Goal: Task Accomplishment & Management: Manage account settings

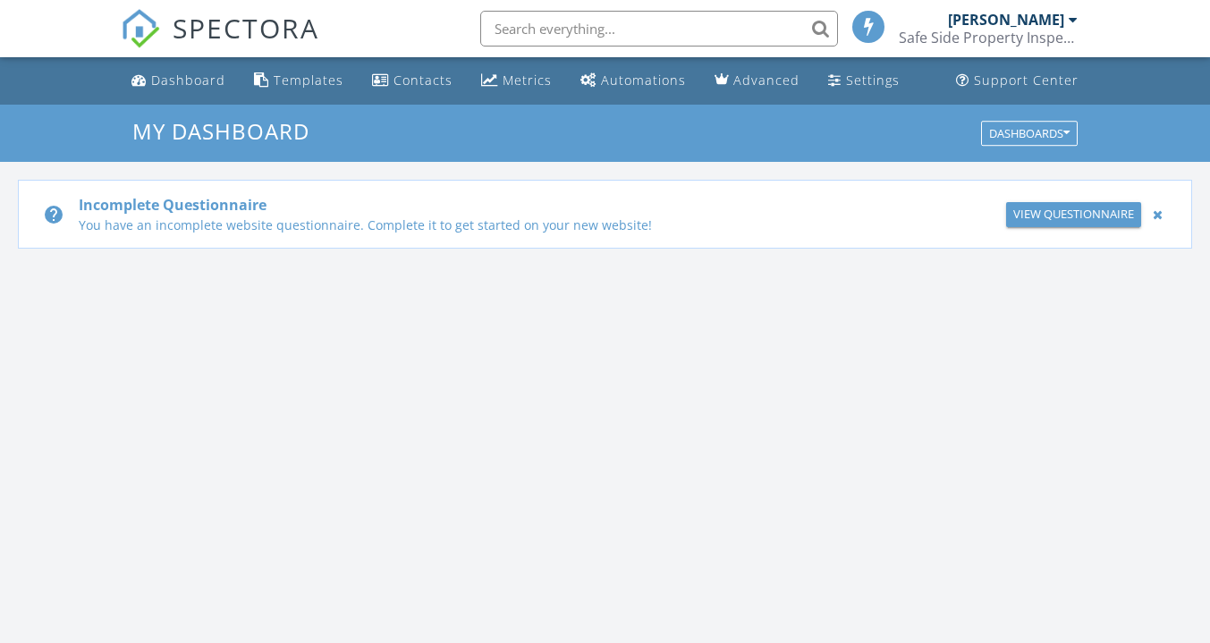
scroll to position [1655, 1238]
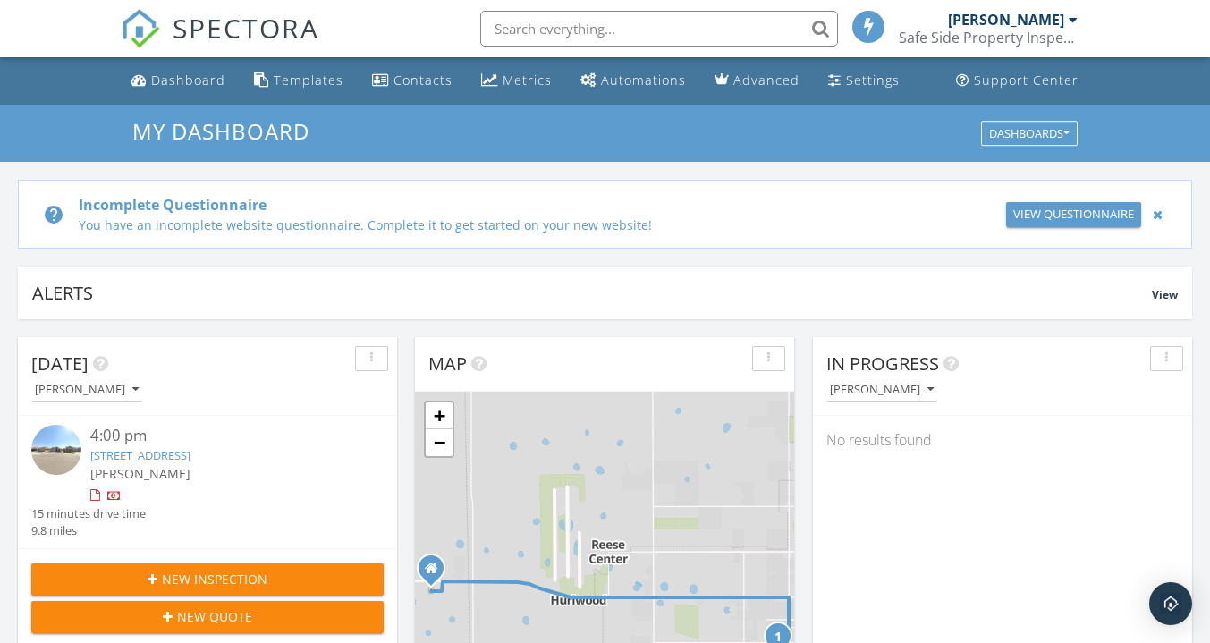
click at [167, 452] on link "3721 Oakridge Ave, Lubbock, TX 79407" at bounding box center [140, 455] width 100 height 16
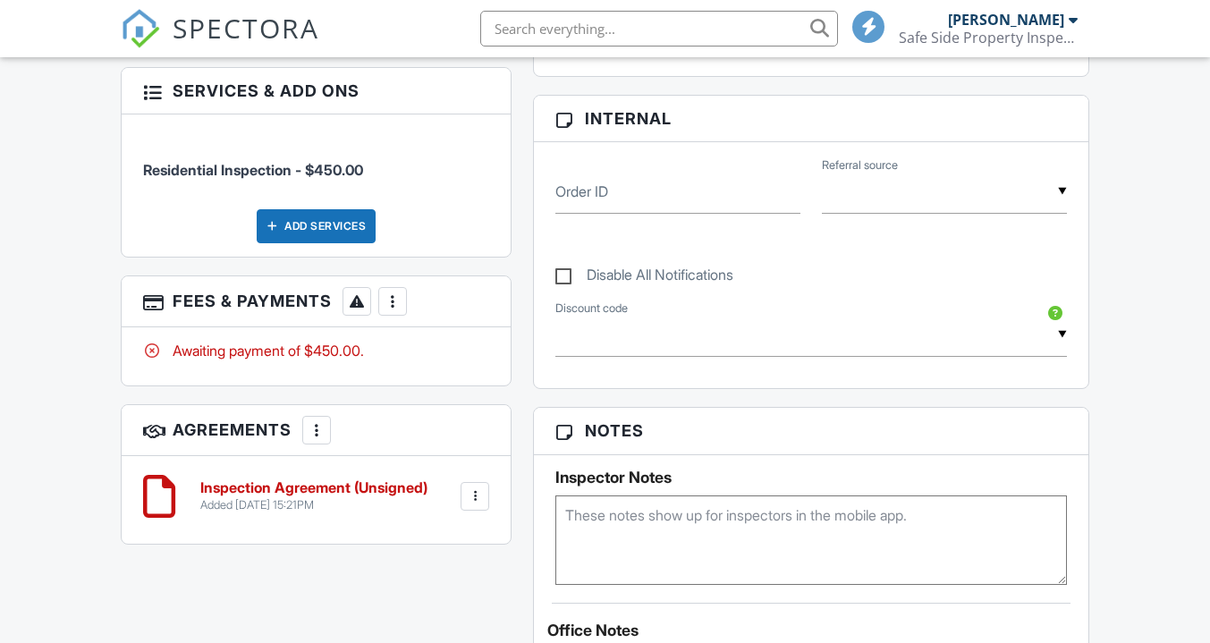
scroll to position [890, 0]
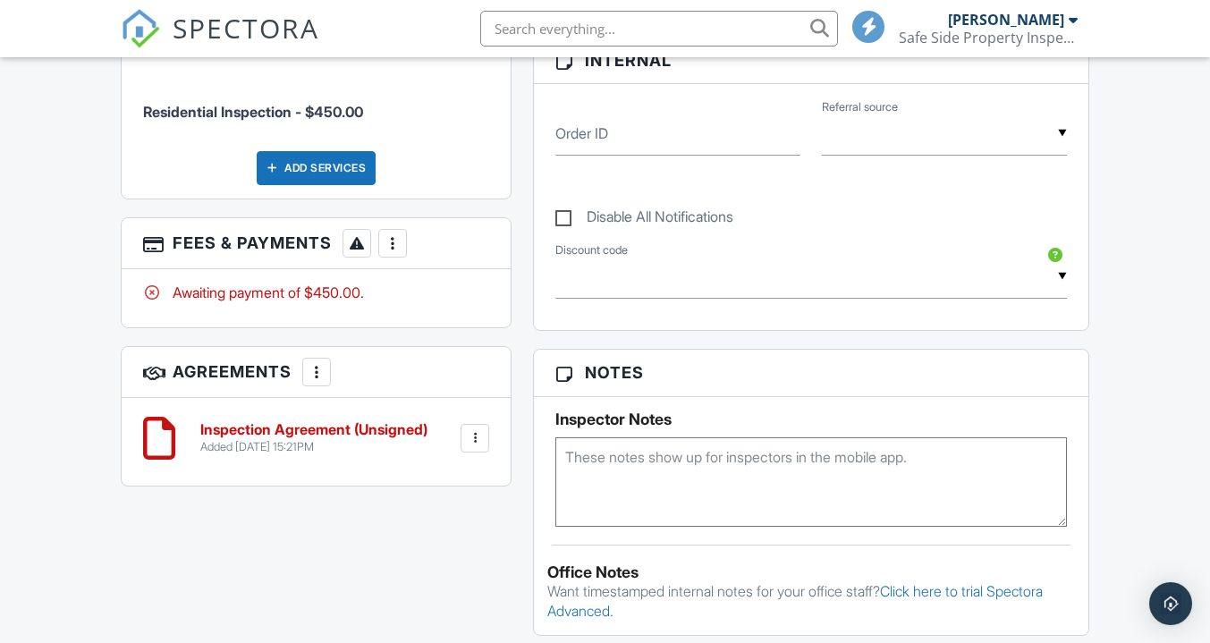
click at [320, 373] on div at bounding box center [317, 372] width 18 height 18
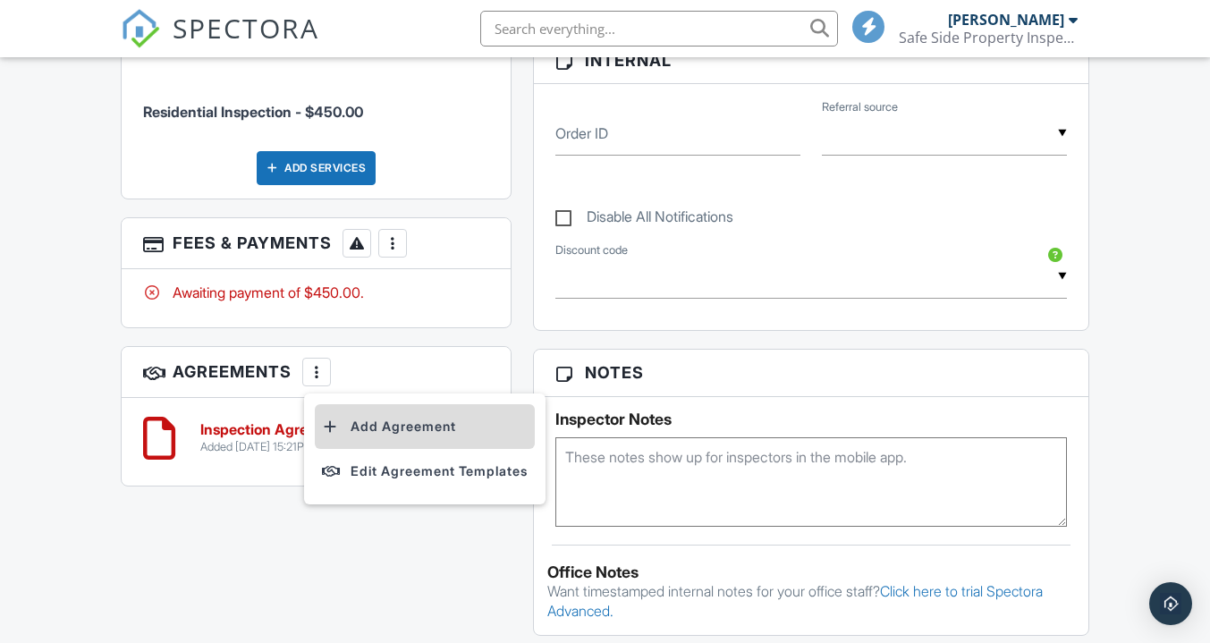
click at [359, 428] on li "Add Agreement" at bounding box center [425, 426] width 220 height 45
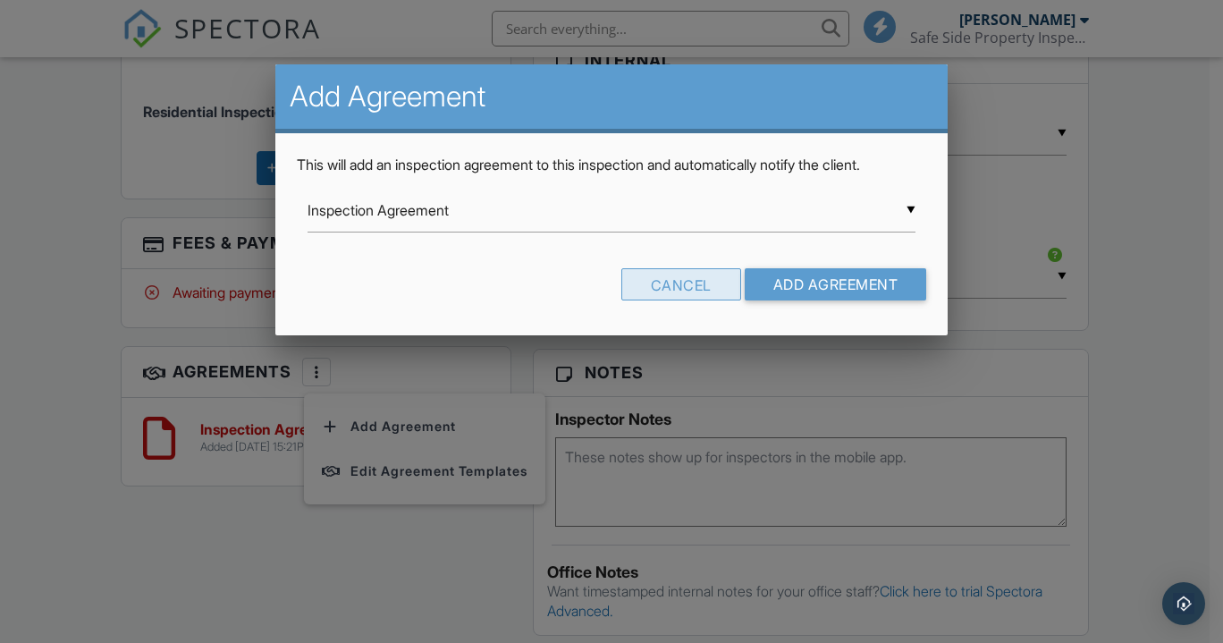
click at [663, 291] on div "Cancel" at bounding box center [681, 284] width 120 height 32
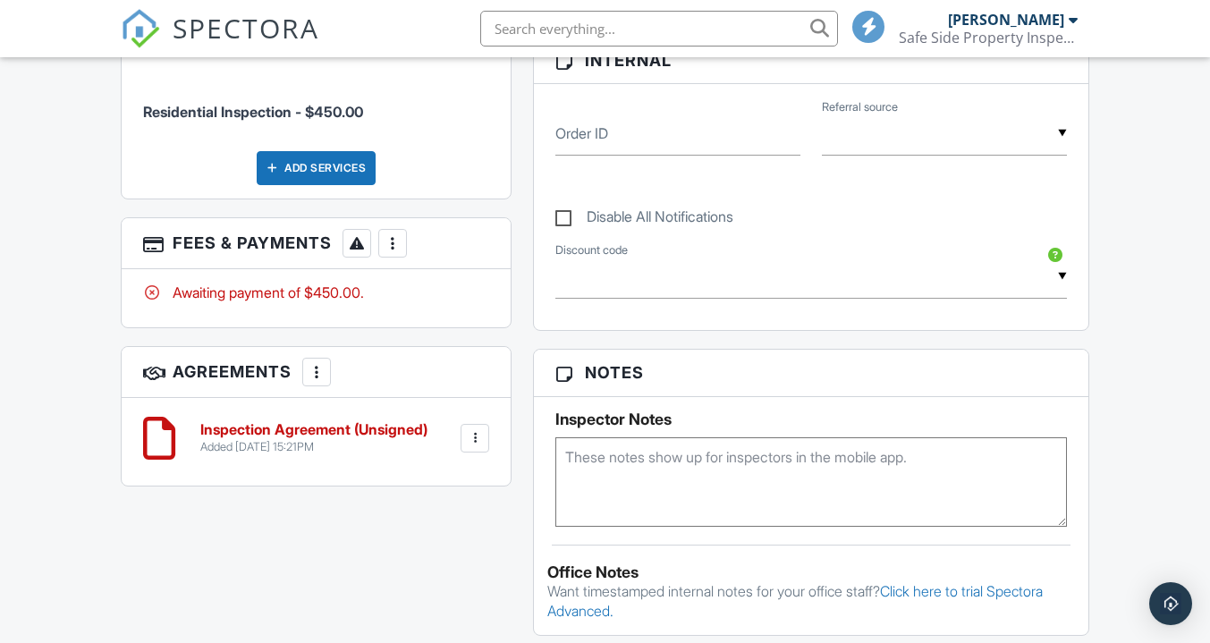
click at [319, 373] on div at bounding box center [317, 372] width 18 height 18
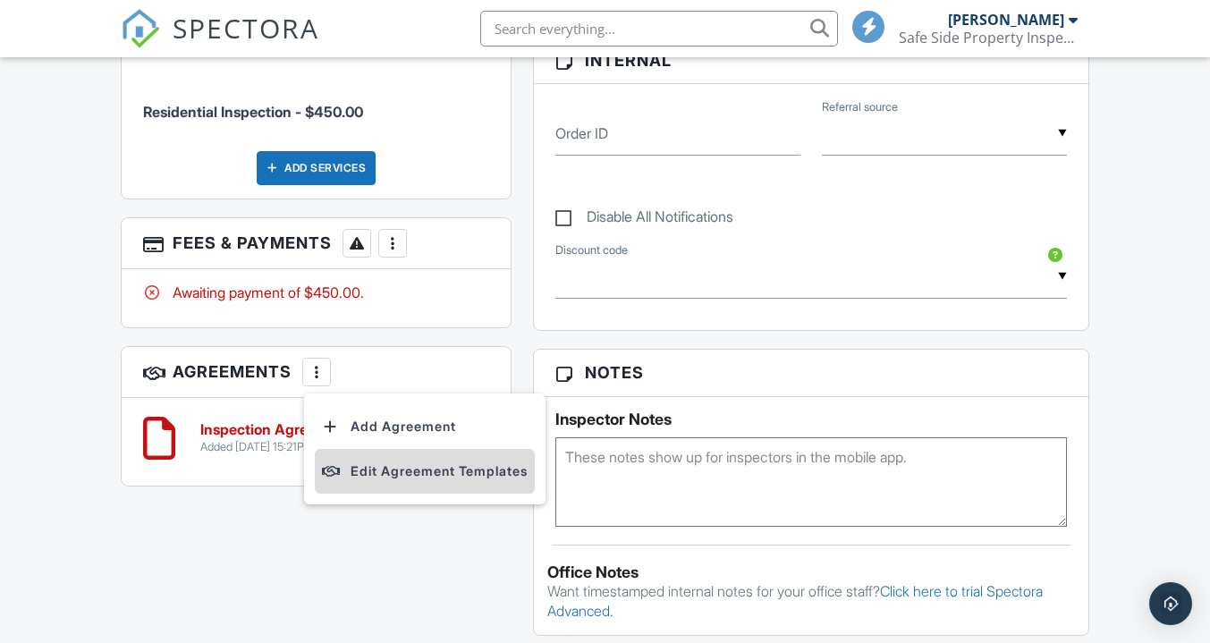
click at [367, 476] on li "Edit Agreement Templates" at bounding box center [425, 471] width 220 height 45
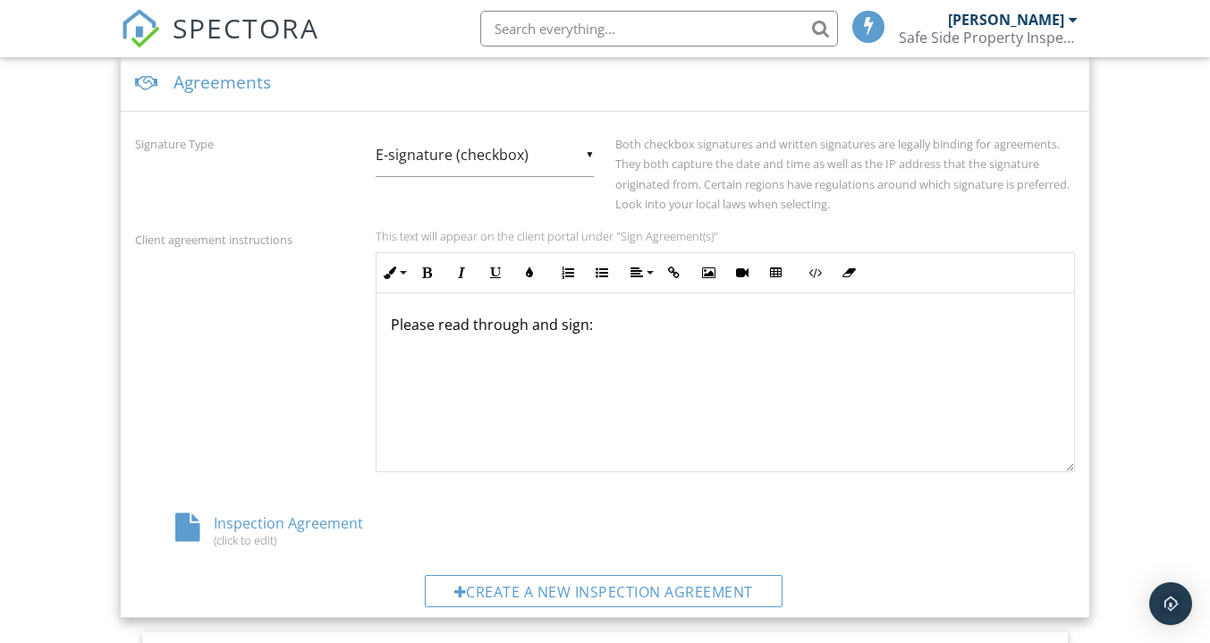
click at [593, 326] on p "Please read through and sign:" at bounding box center [725, 325] width 669 height 20
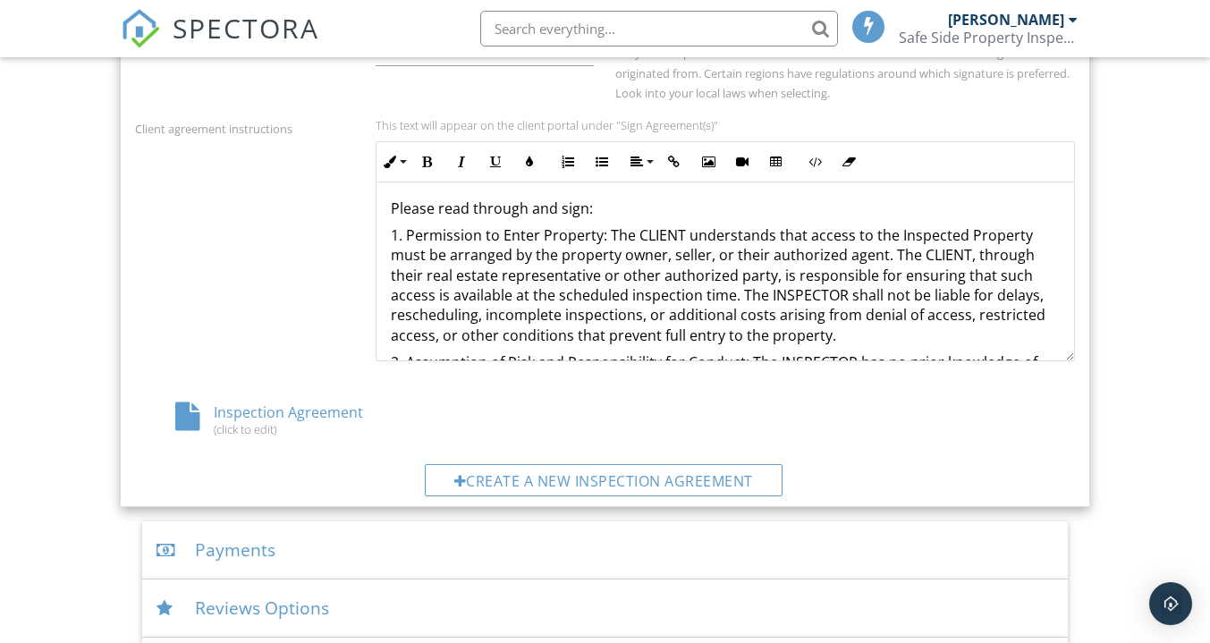
scroll to position [780, 0]
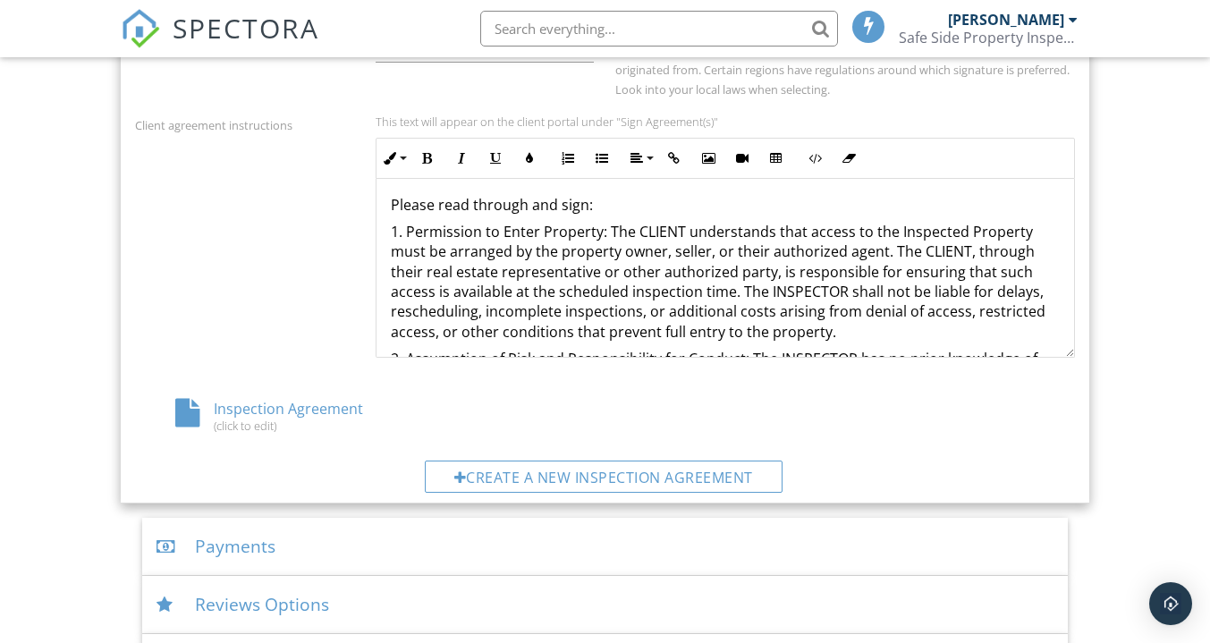
click at [238, 418] on div "(click to edit)" at bounding box center [291, 425] width 232 height 14
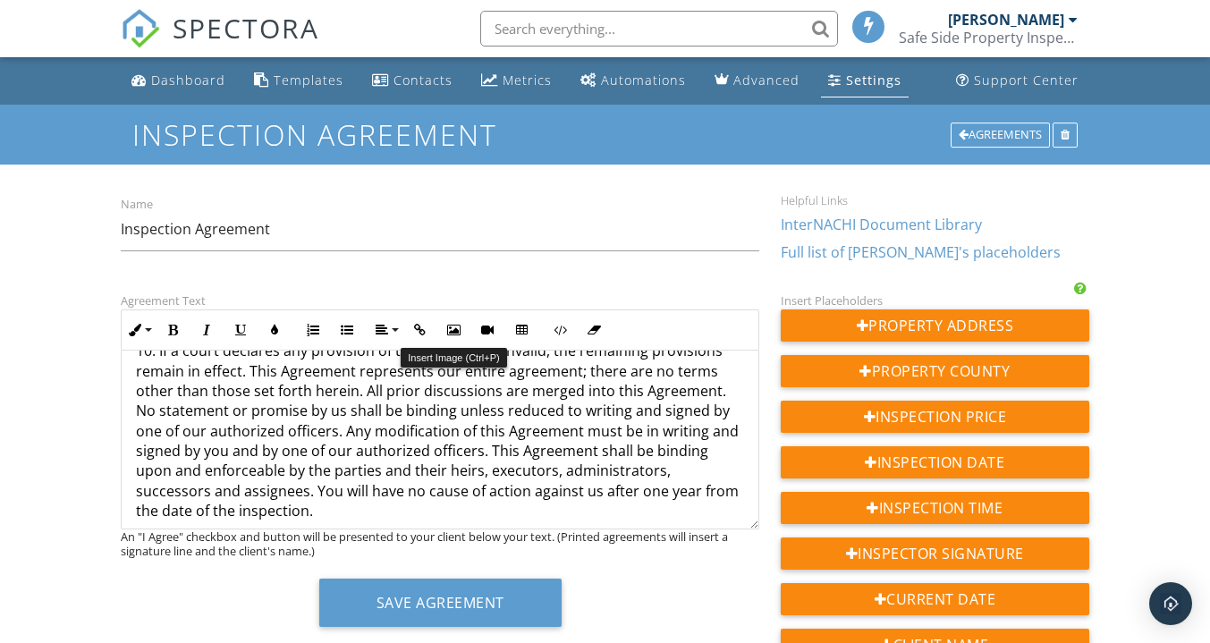
scroll to position [1467, 0]
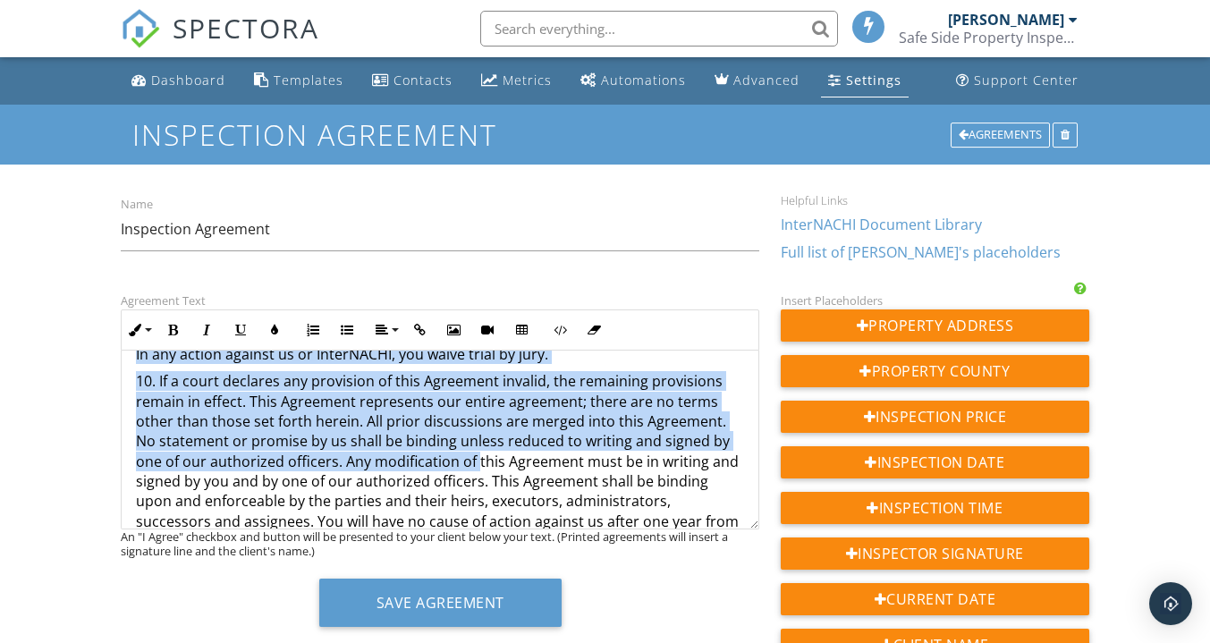
drag, startPoint x: 135, startPoint y: 426, endPoint x: 478, endPoint y: 462, distance: 344.4
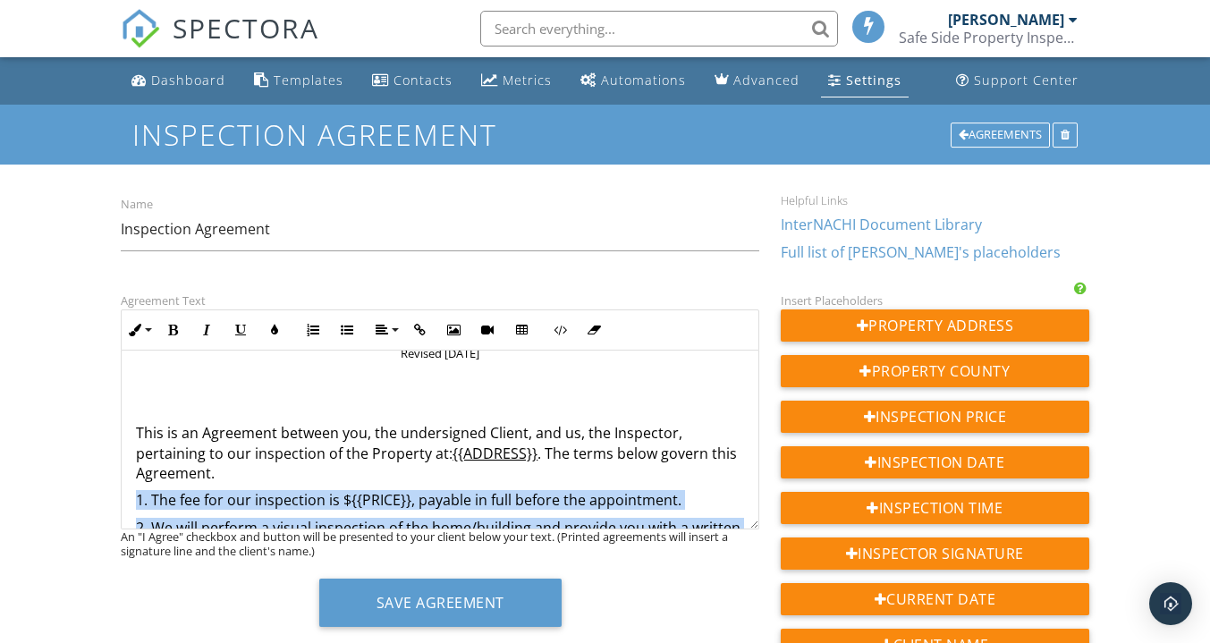
scroll to position [68, 0]
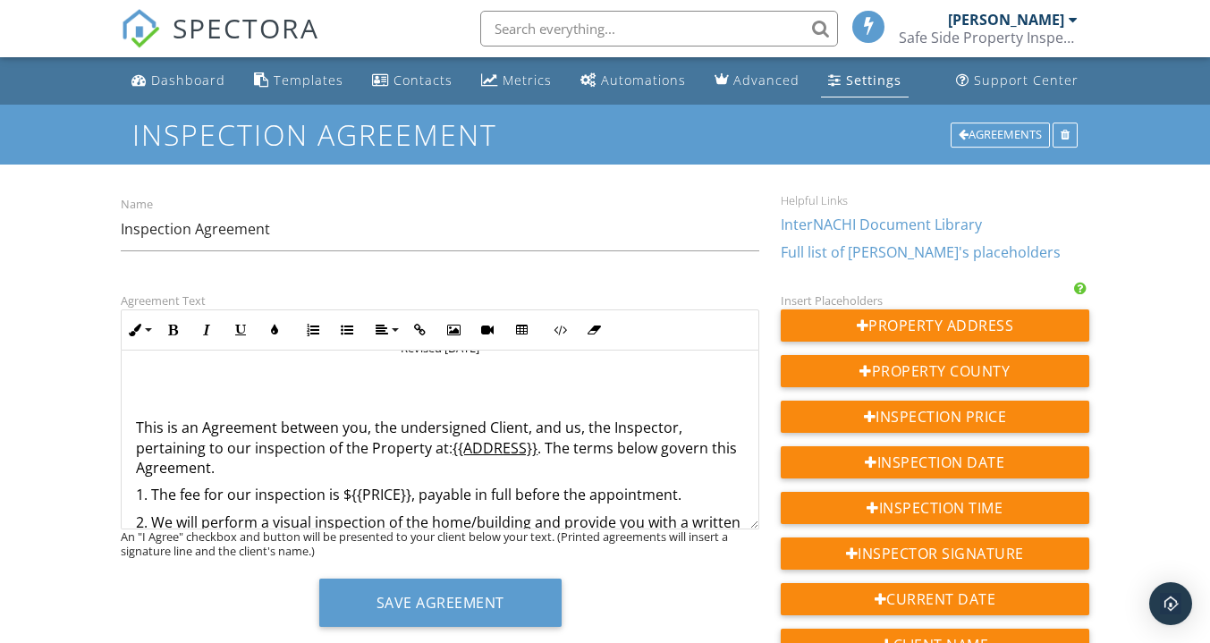
click at [419, 403] on p at bounding box center [440, 401] width 608 height 20
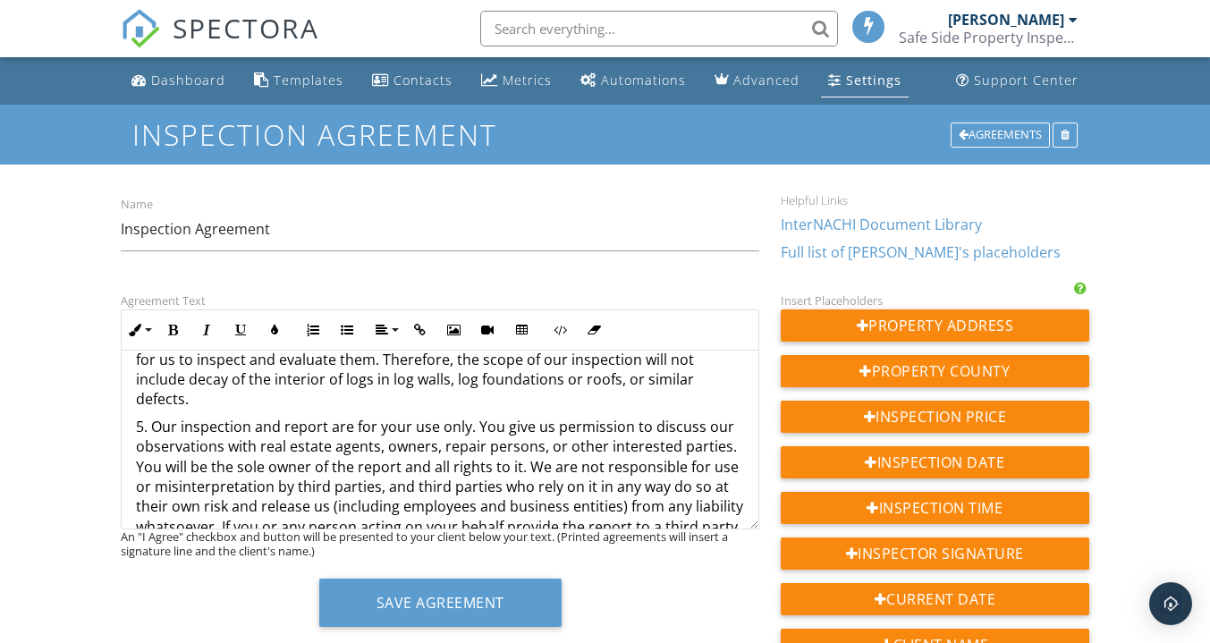
scroll to position [606, 0]
click at [433, 447] on p "5. Our inspection and report are for your use only. You give us permission to d…" at bounding box center [440, 526] width 608 height 220
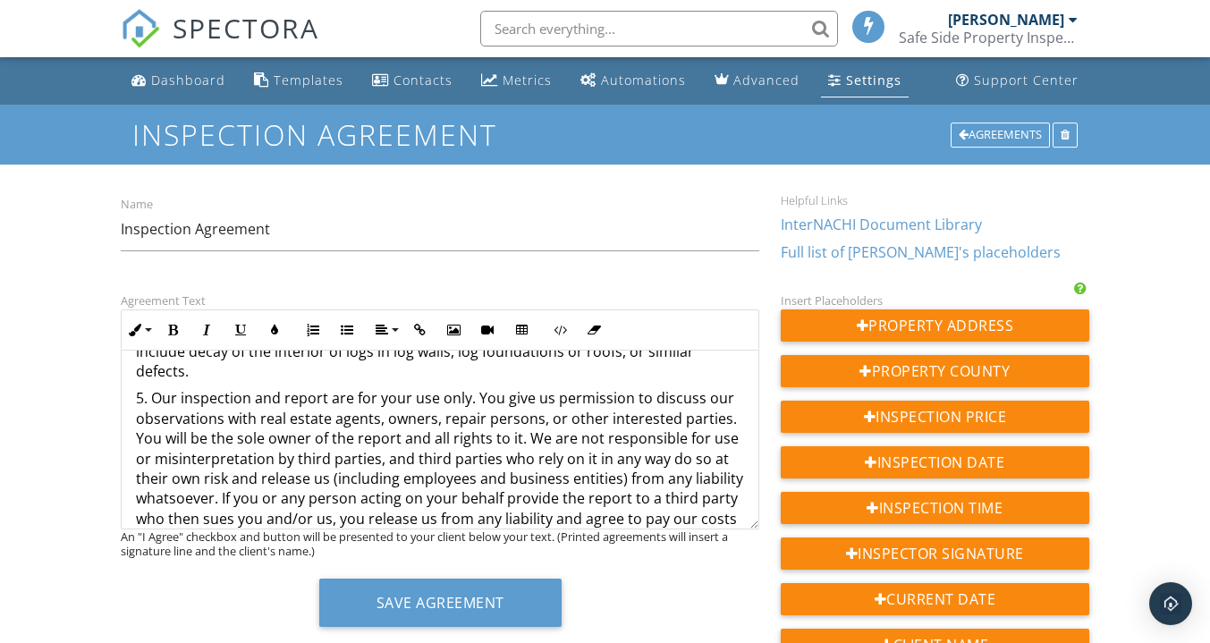
scroll to position [579, 0]
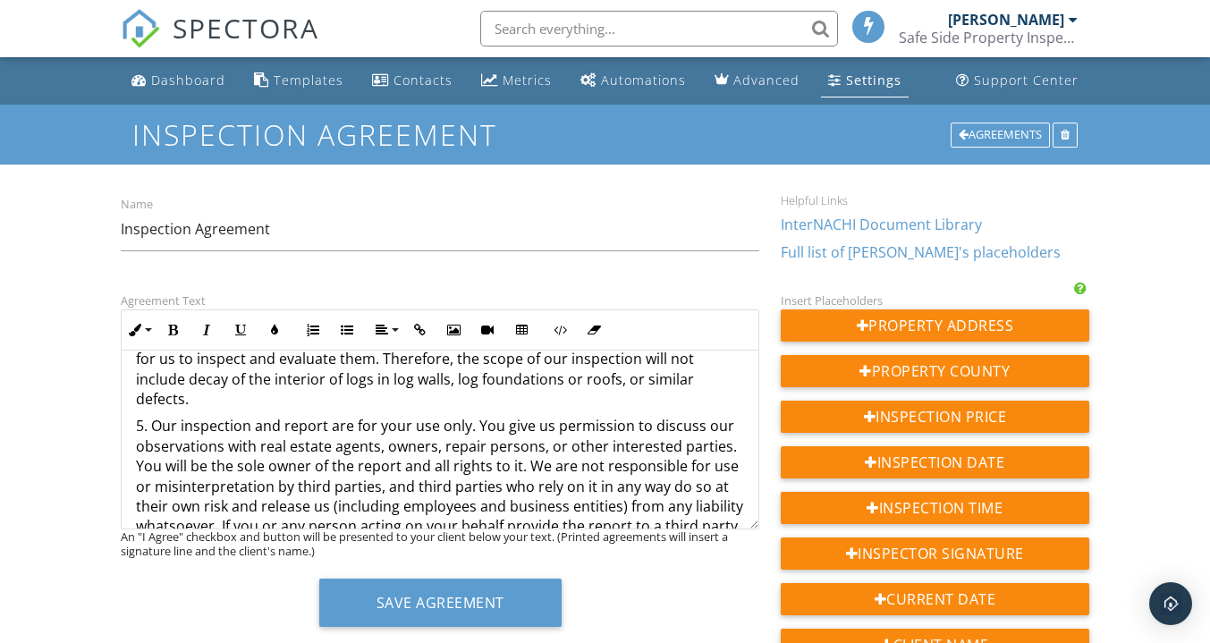
click at [434, 444] on p "5. Our inspection and report are for your use only. You give us permission to d…" at bounding box center [440, 526] width 608 height 220
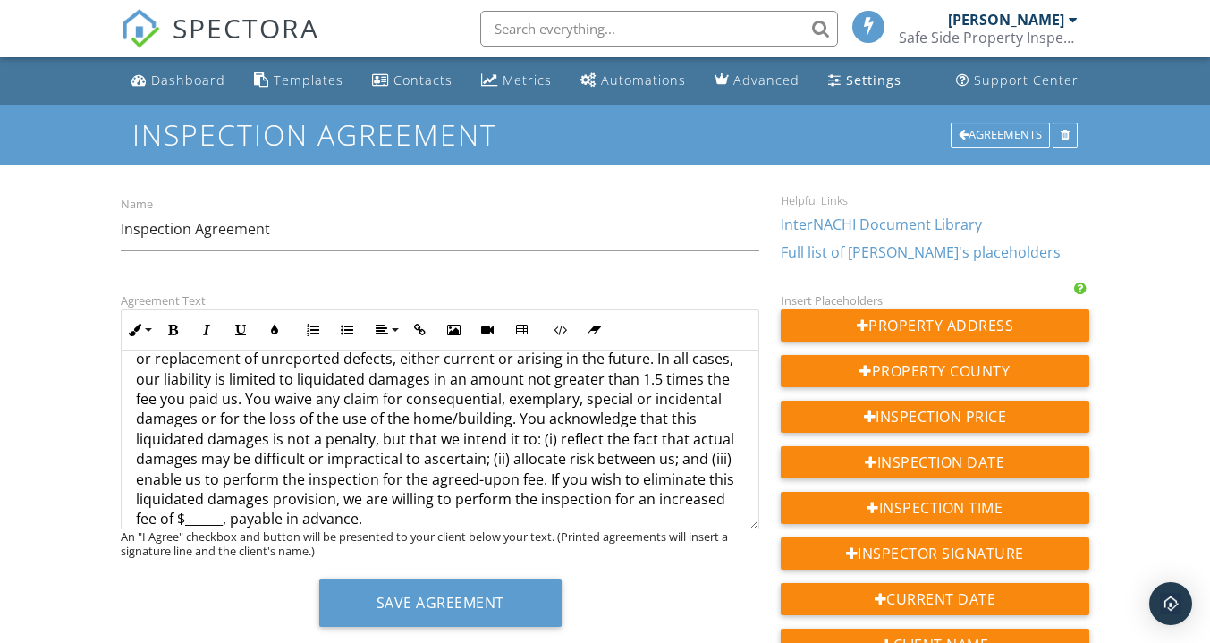
scroll to position [921, 0]
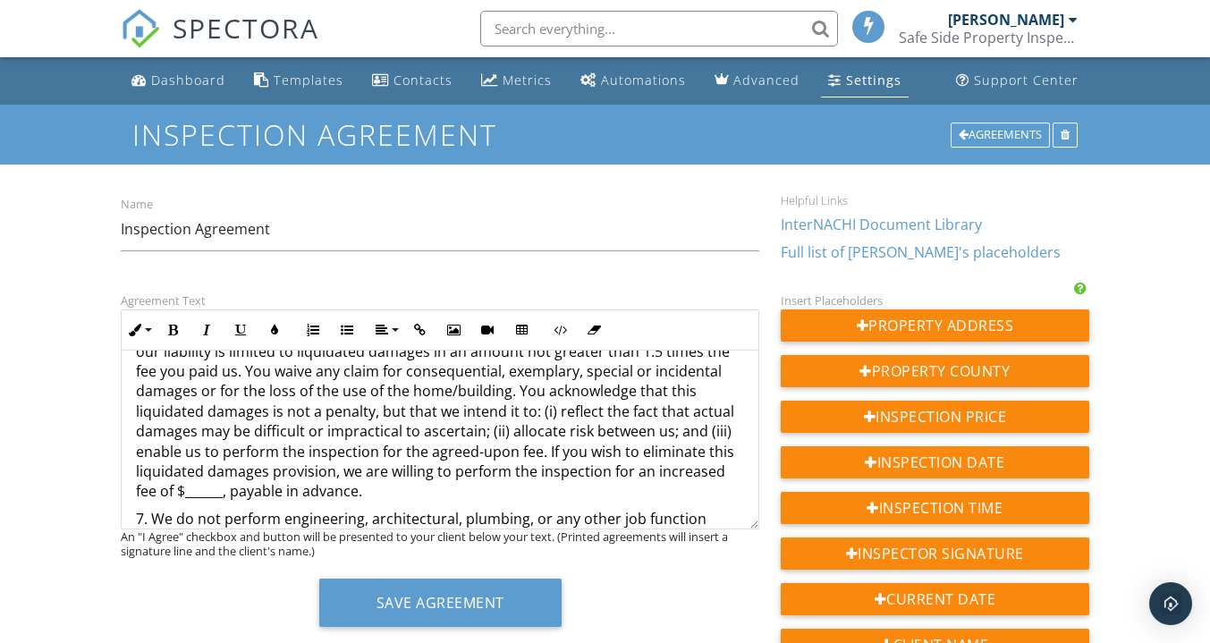
click at [313, 494] on p "6. LIMITATION ON LIABILITY AND DAMAGES. We assume no liability for the cost of …" at bounding box center [440, 401] width 608 height 200
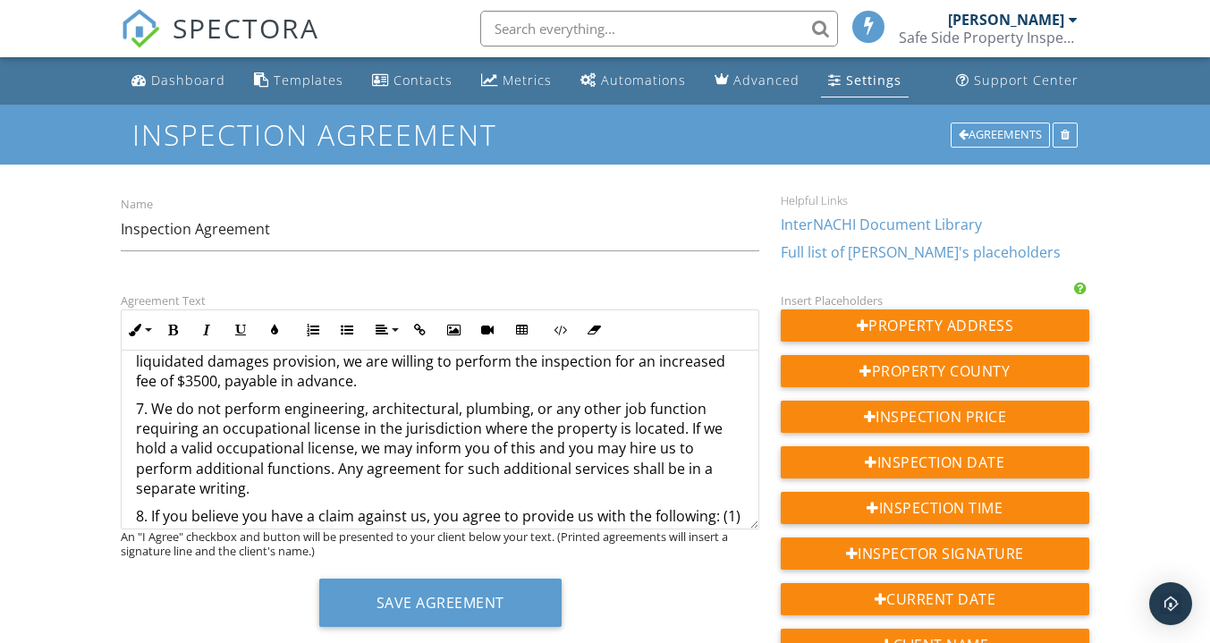
scroll to position [1032, 0]
drag, startPoint x: 330, startPoint y: 469, endPoint x: 537, endPoint y: 450, distance: 208.4
click at [537, 450] on p "7. We do not perform engineering, architectural, plumbing, or any other job fun…" at bounding box center [440, 448] width 608 height 100
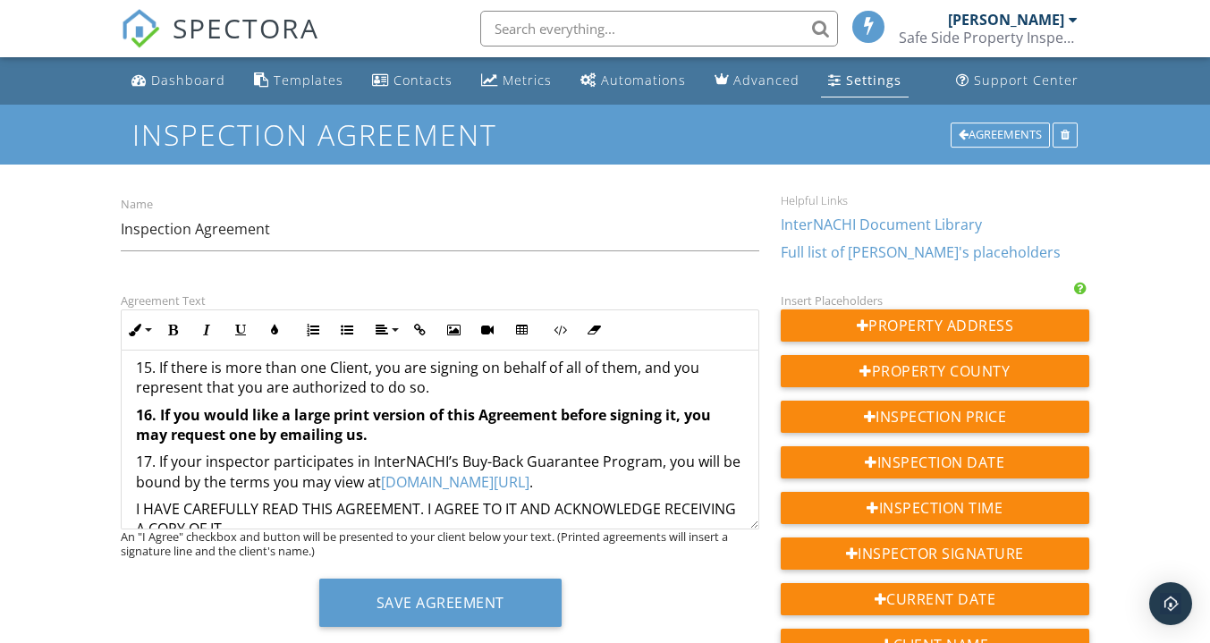
scroll to position [1904, 0]
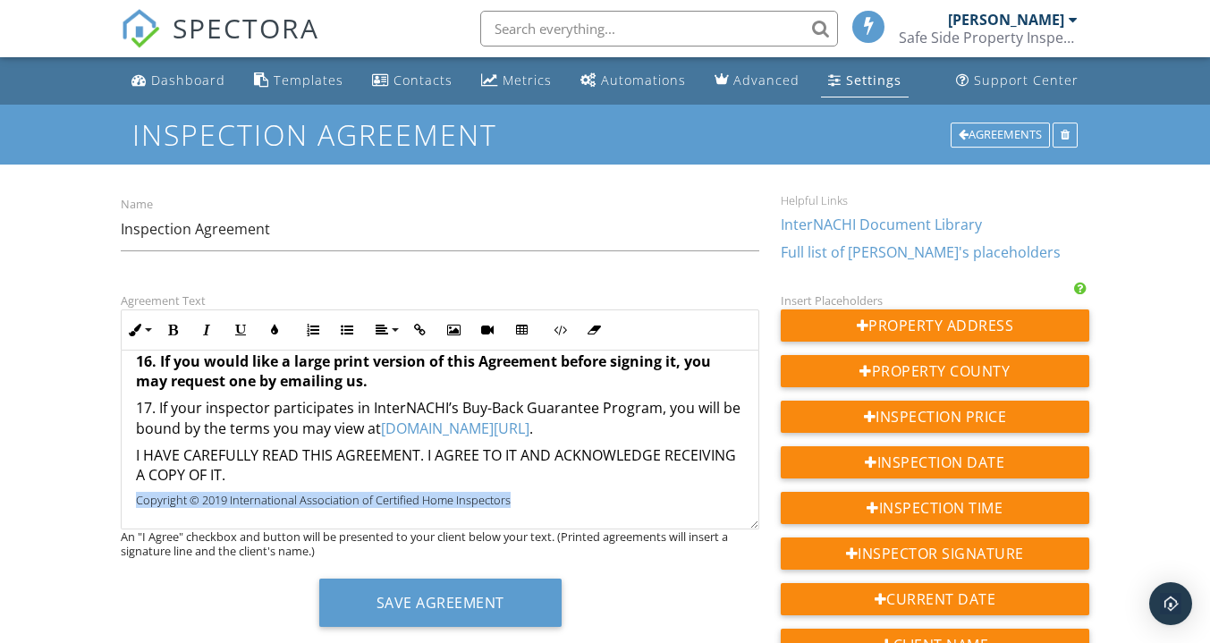
drag, startPoint x: 521, startPoint y: 505, endPoint x: 130, endPoint y: 518, distance: 391.9
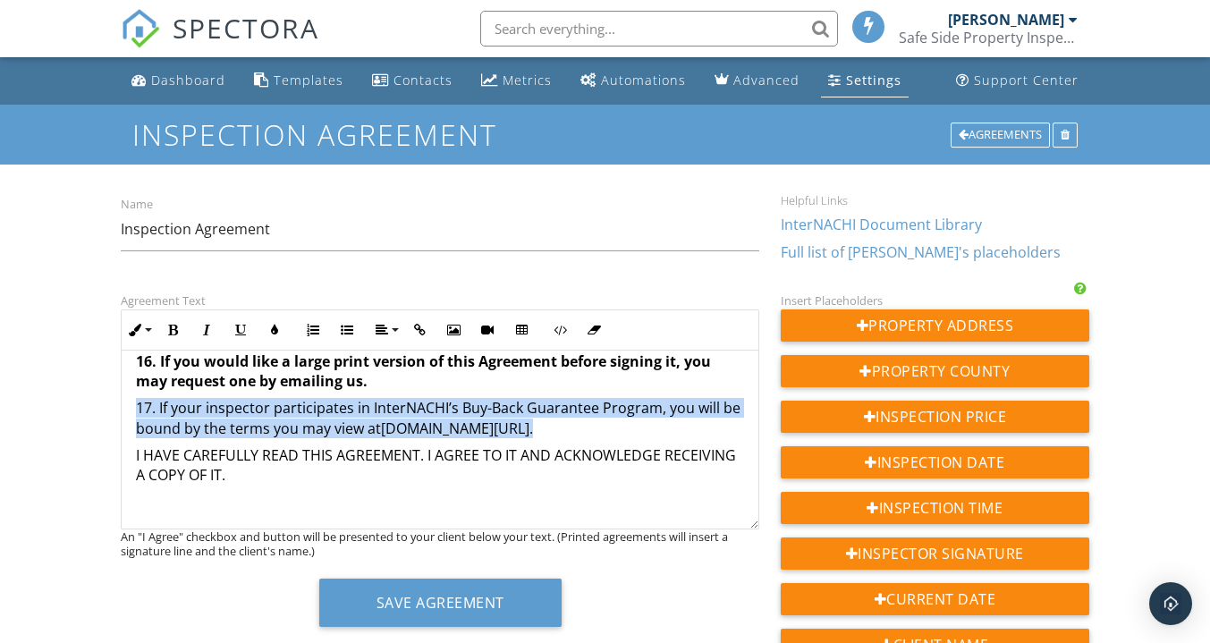
drag, startPoint x: 536, startPoint y: 427, endPoint x: 139, endPoint y: 417, distance: 396.3
click at [139, 417] on p "17. If your inspector participates in InterNACHI’s Buy-Back Guarantee Program, …" at bounding box center [440, 418] width 608 height 40
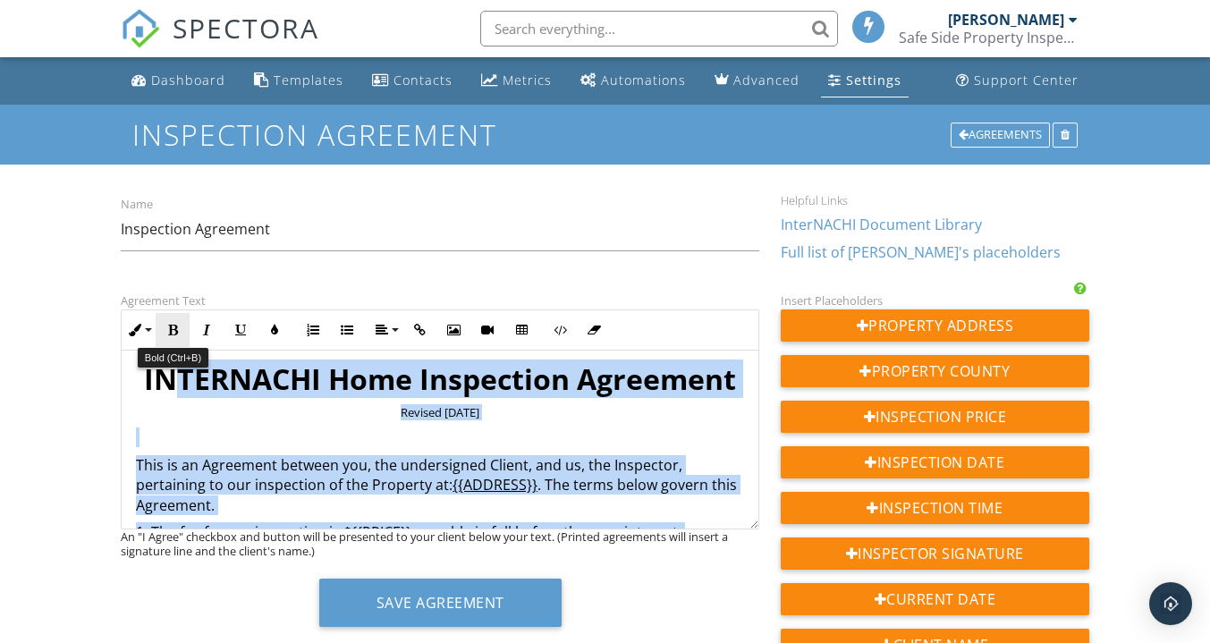
scroll to position [0, 0]
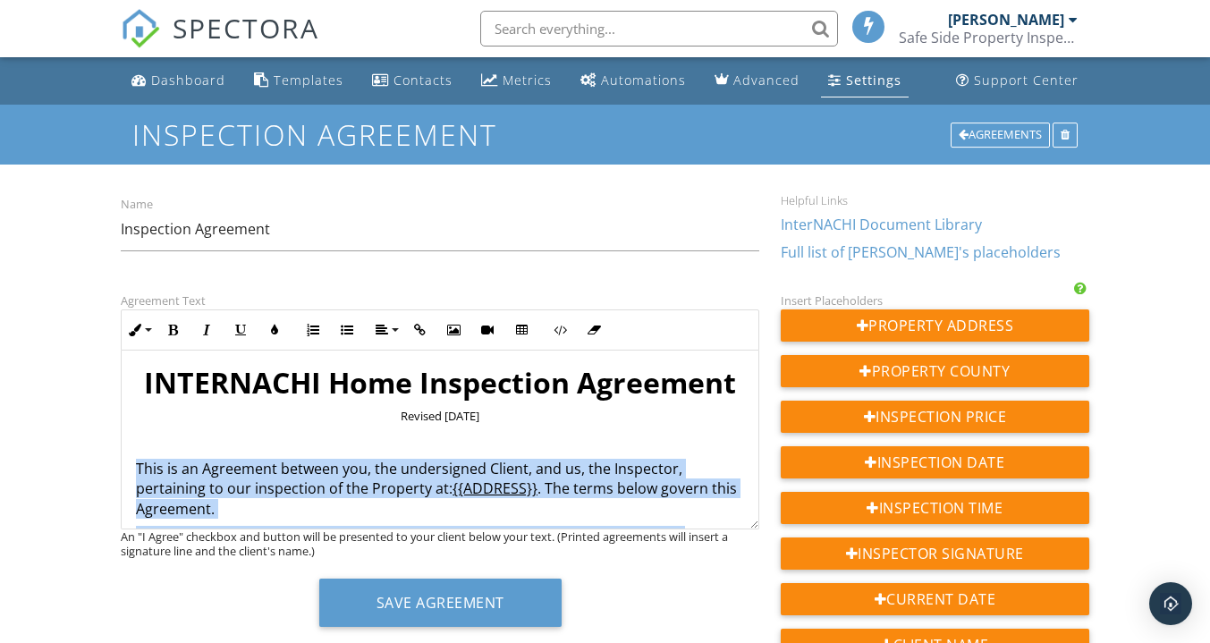
drag, startPoint x: 376, startPoint y: 478, endPoint x: 135, endPoint y: 464, distance: 241.0
copy div "Lore ip do Sitametco adipisc eli, sed doeiusmodte Incidi, utl et, dol Magnaaliq…"
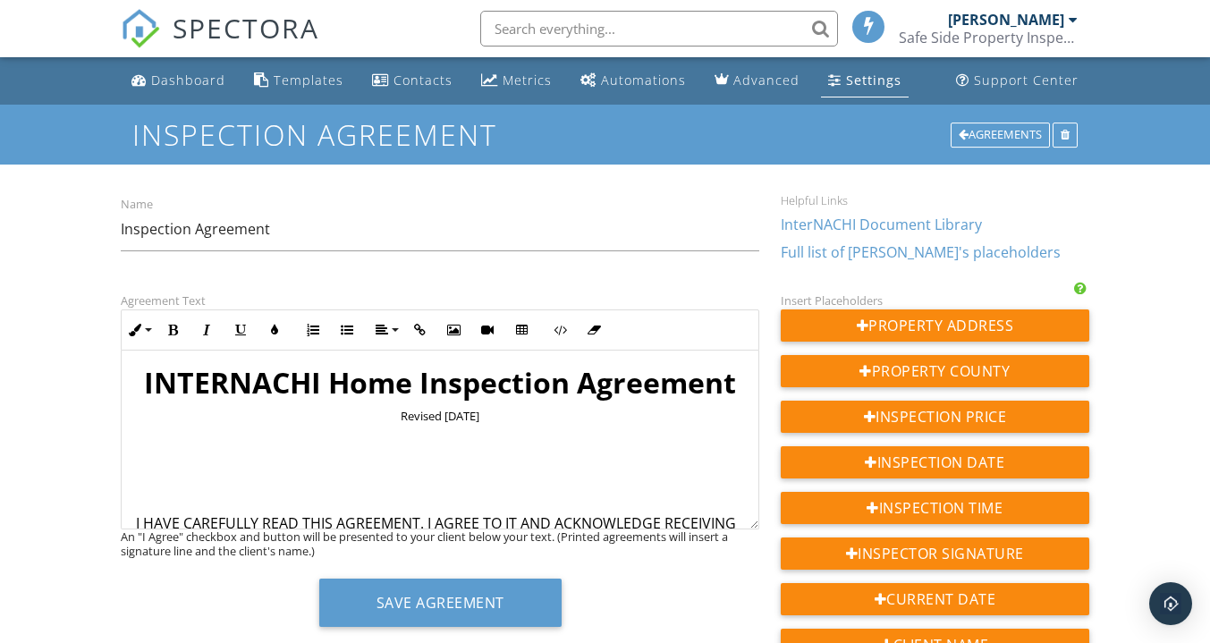
drag, startPoint x: 503, startPoint y: 418, endPoint x: 145, endPoint y: 383, distance: 360.3
click at [145, 383] on div "INTERNACHI Home Inspection Agreement Revised [DATE] I HAVE CAREFULLY READ THIS …" at bounding box center [440, 473] width 637 height 245
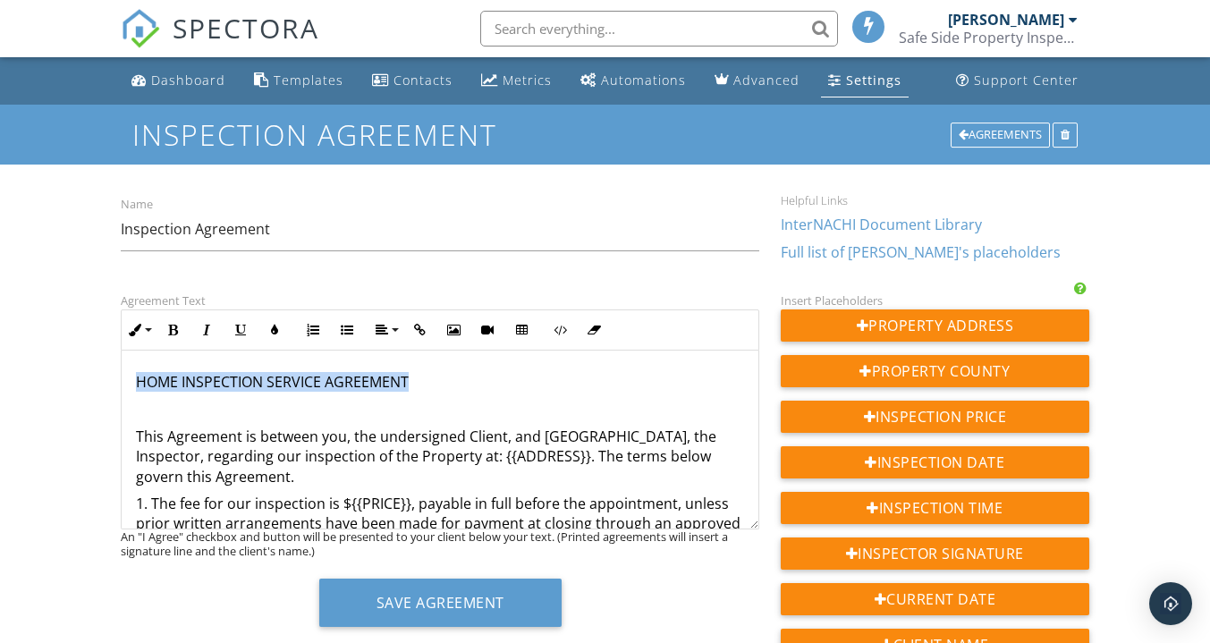
drag, startPoint x: 413, startPoint y: 382, endPoint x: 126, endPoint y: 377, distance: 287.1
click at [173, 327] on icon "button" at bounding box center [172, 330] width 13 height 13
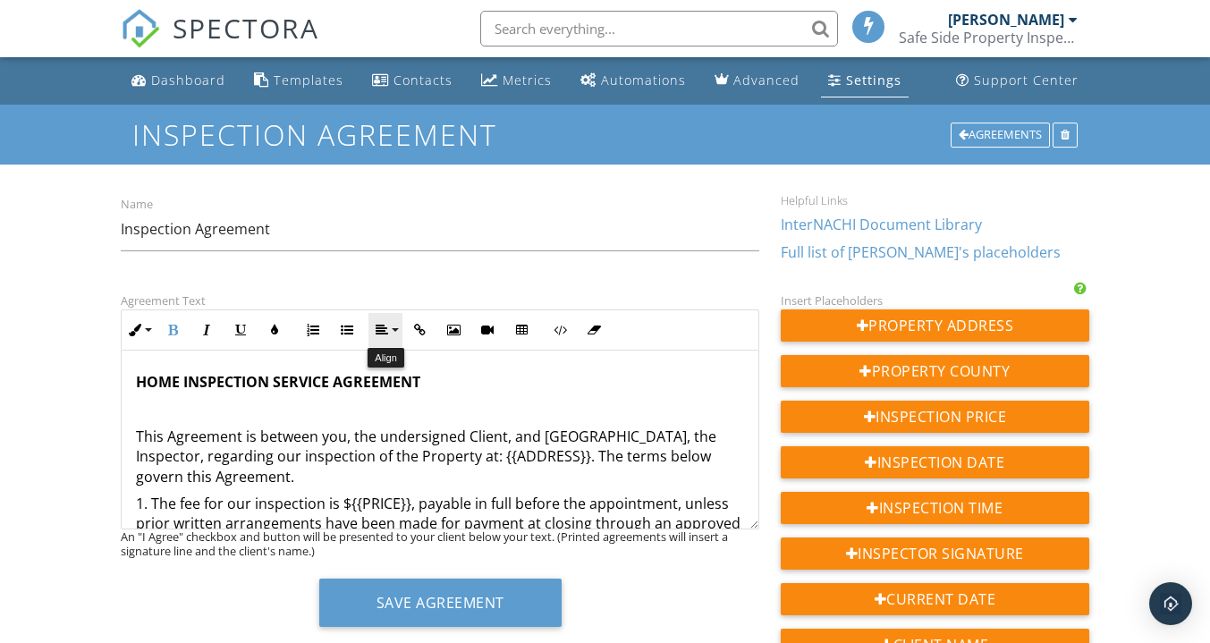
click at [395, 329] on button "Align" at bounding box center [385, 330] width 34 height 34
click at [401, 371] on link "[GEOGRAPHIC_DATA]" at bounding box center [397, 384] width 56 height 27
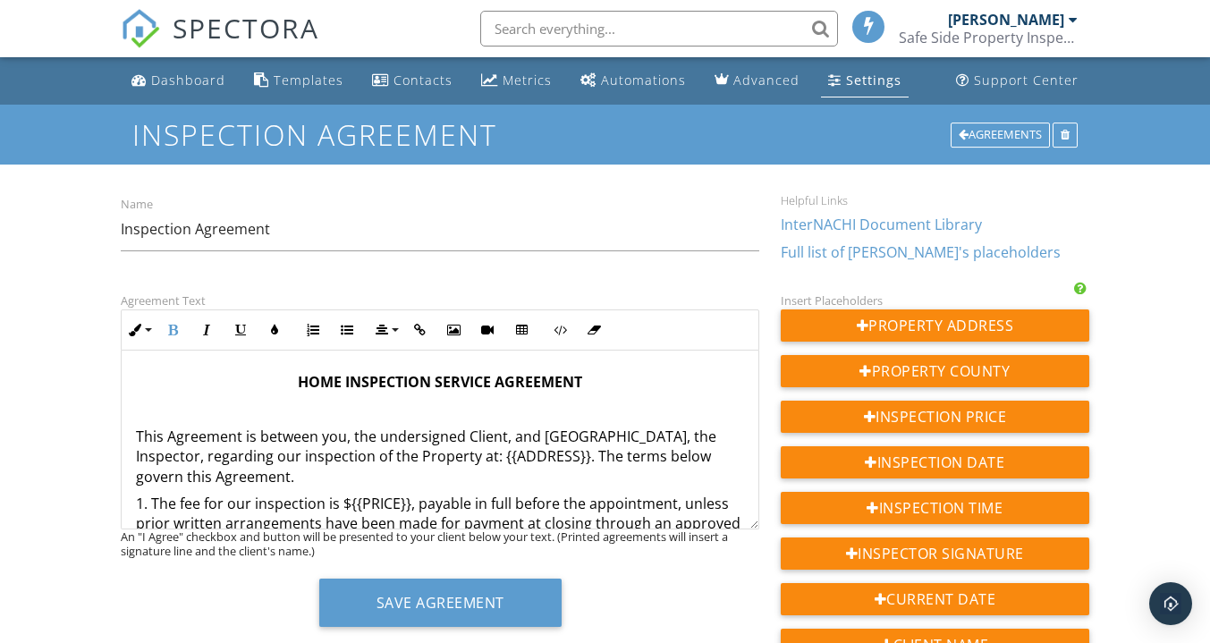
click at [231, 376] on p "HOME INSPECTION SERVICE AGREEMENT" at bounding box center [440, 382] width 608 height 20
click at [136, 433] on p "This Agreement is between you, the undersigned Client, and [GEOGRAPHIC_DATA], t…" at bounding box center [440, 457] width 608 height 60
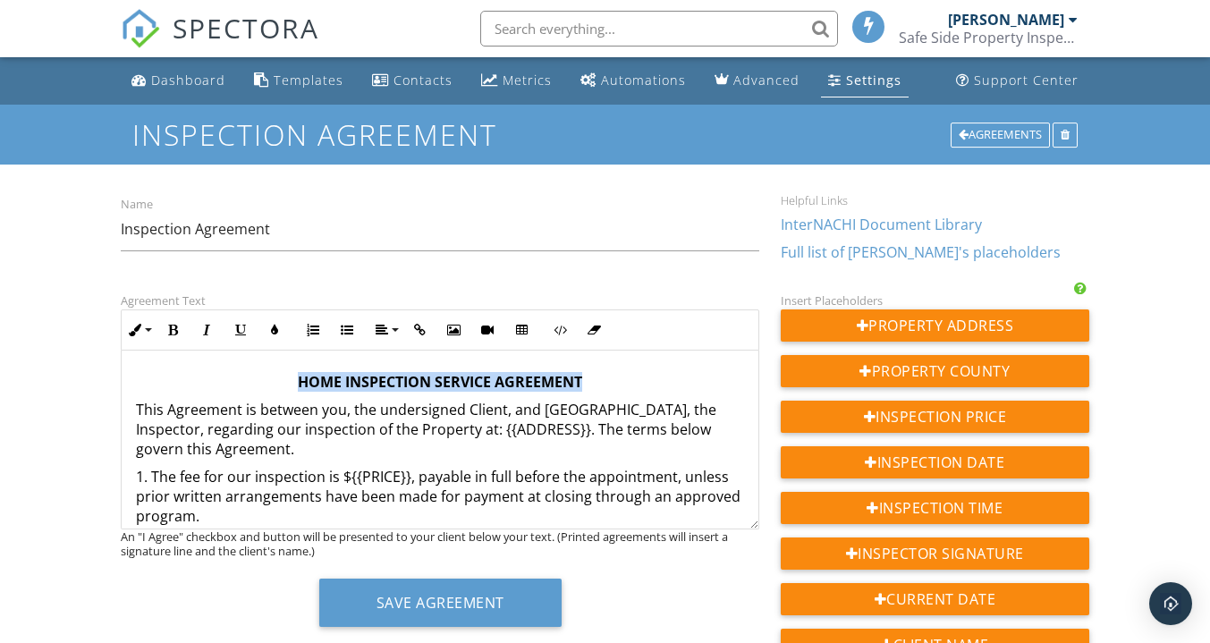
drag, startPoint x: 578, startPoint y: 383, endPoint x: 286, endPoint y: 390, distance: 291.6
click at [286, 390] on p "HOME INSPECTION SERVICE AGREEMENT" at bounding box center [440, 382] width 608 height 20
click at [235, 328] on icon "button" at bounding box center [240, 330] width 13 height 13
click at [243, 383] on p "HOME INSPECTION SERVICE AGREEMENT" at bounding box center [440, 382] width 608 height 20
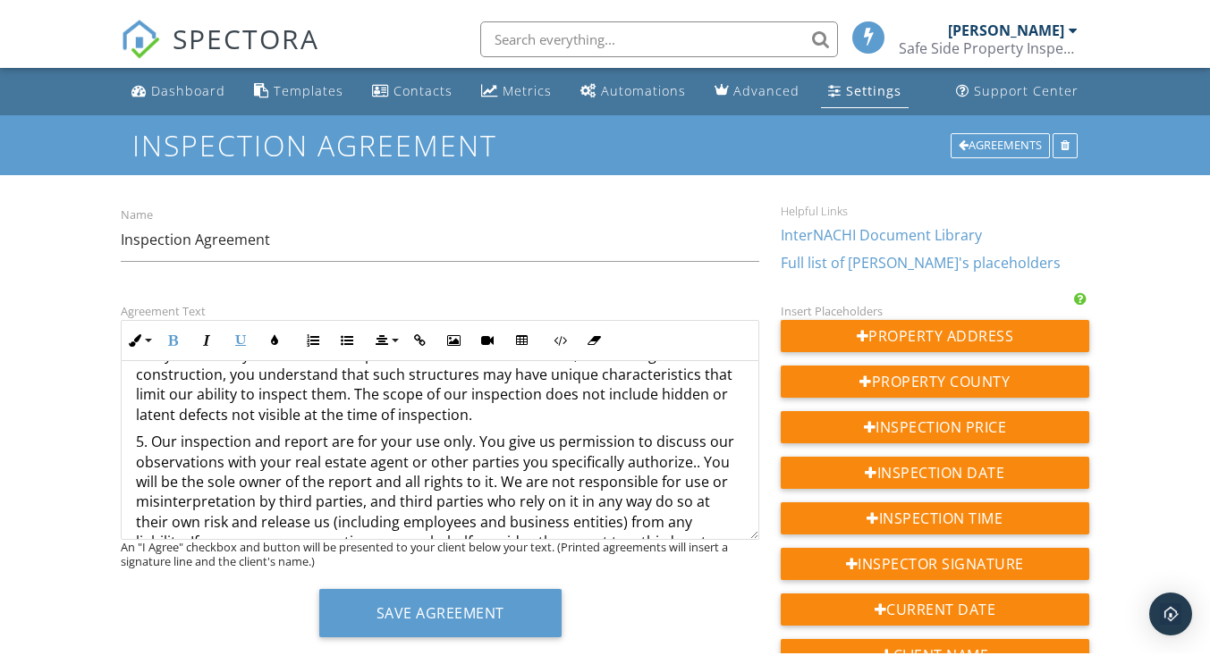
scroll to position [458, 0]
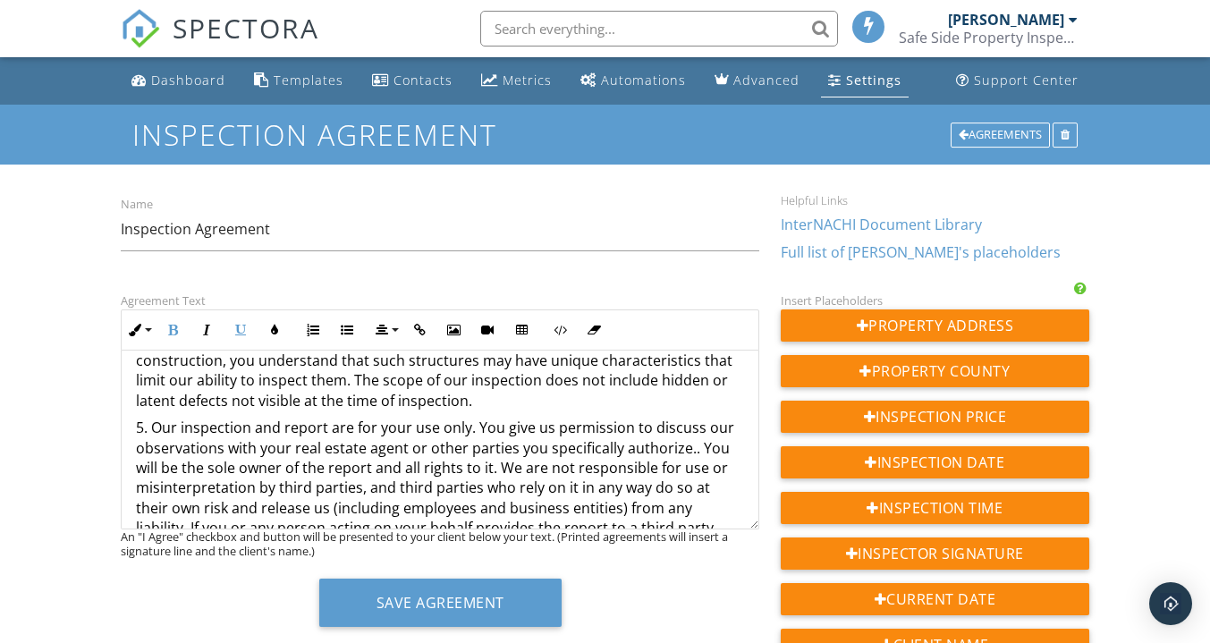
click at [691, 435] on p "5. Our inspection and report are for your use only. You give us permission to d…" at bounding box center [440, 528] width 608 height 220
click at [123, 228] on input "Inspection Agreement" at bounding box center [440, 229] width 638 height 44
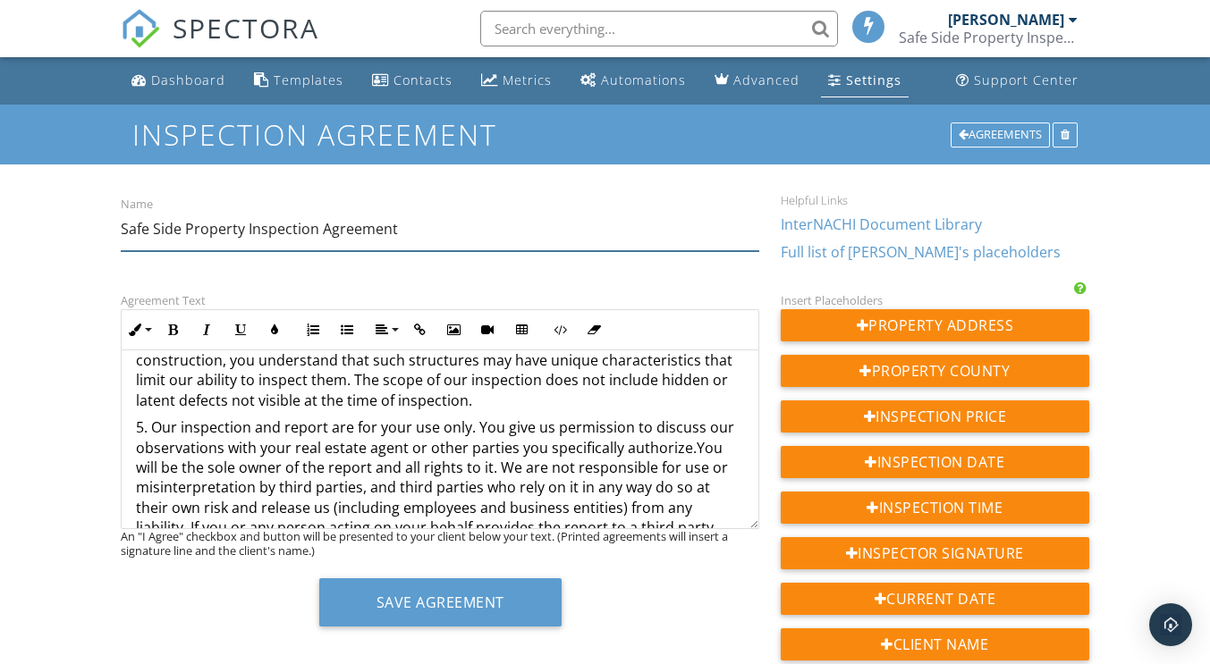
type input "Safe Side Property Inspection Agreement"
